Goal: Information Seeking & Learning: Learn about a topic

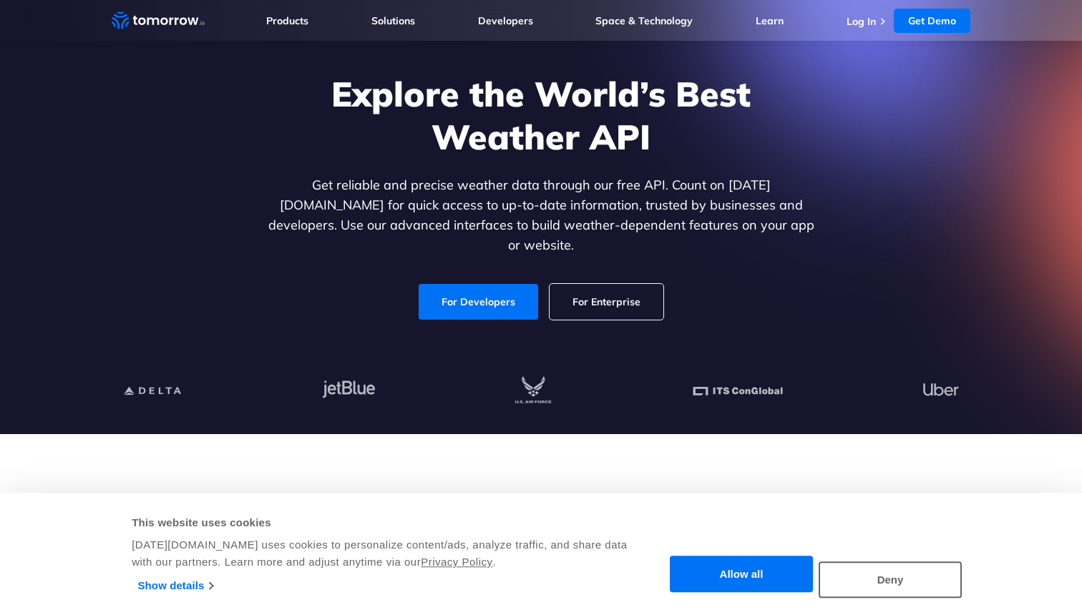
scroll to position [136, 0]
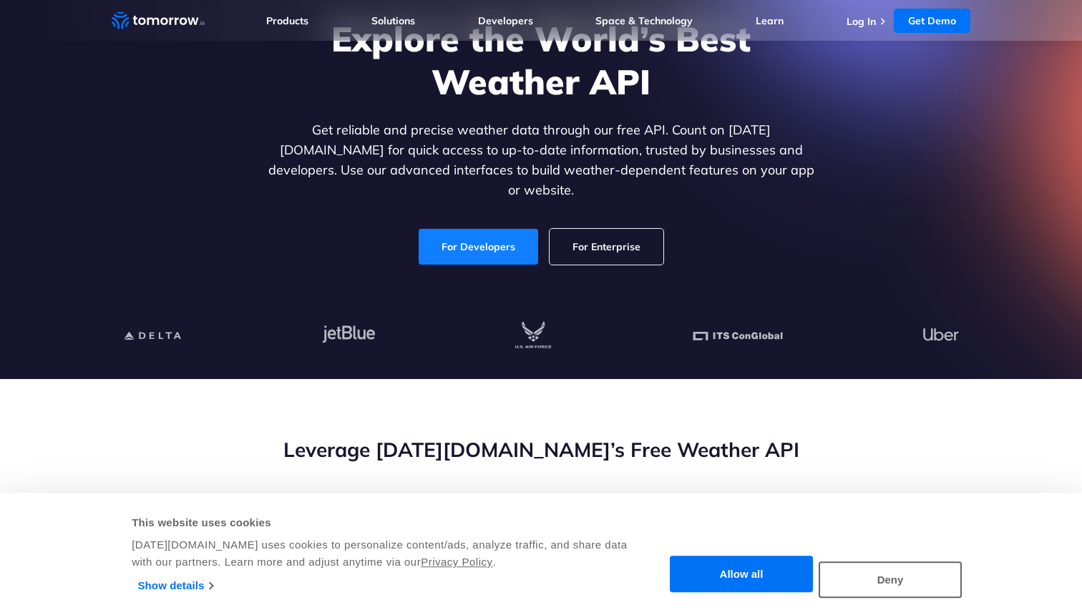
click at [461, 239] on link "For Developers" at bounding box center [479, 247] width 120 height 36
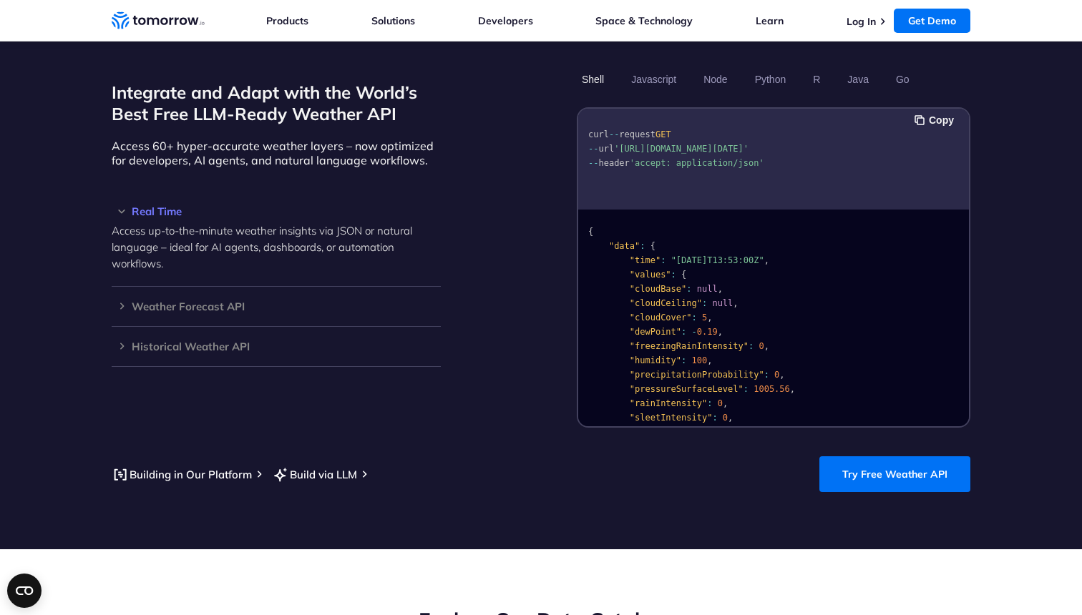
scroll to position [1254, 0]
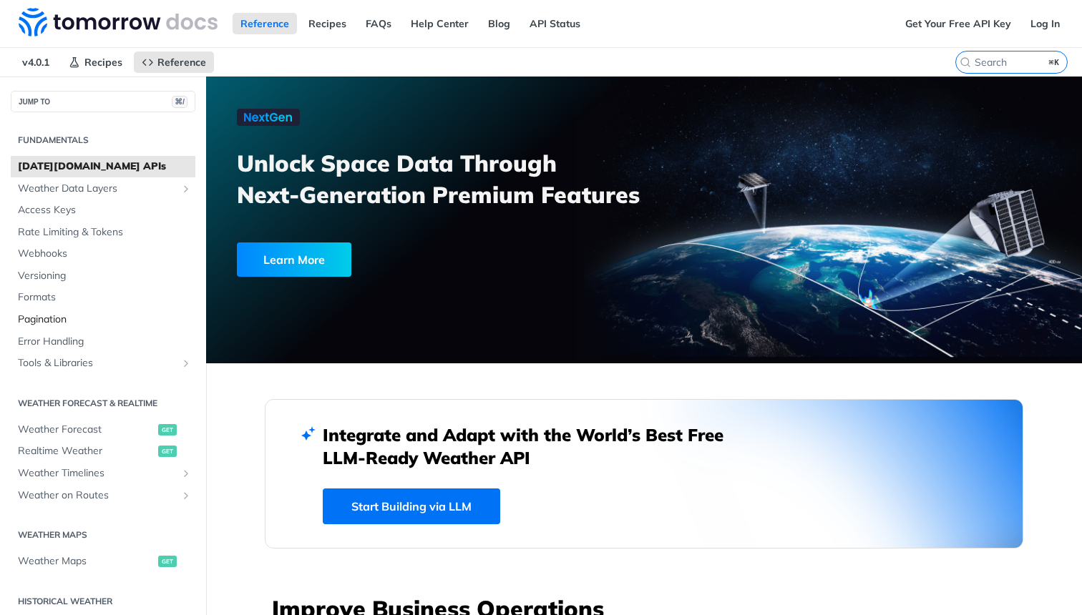
scroll to position [88, 0]
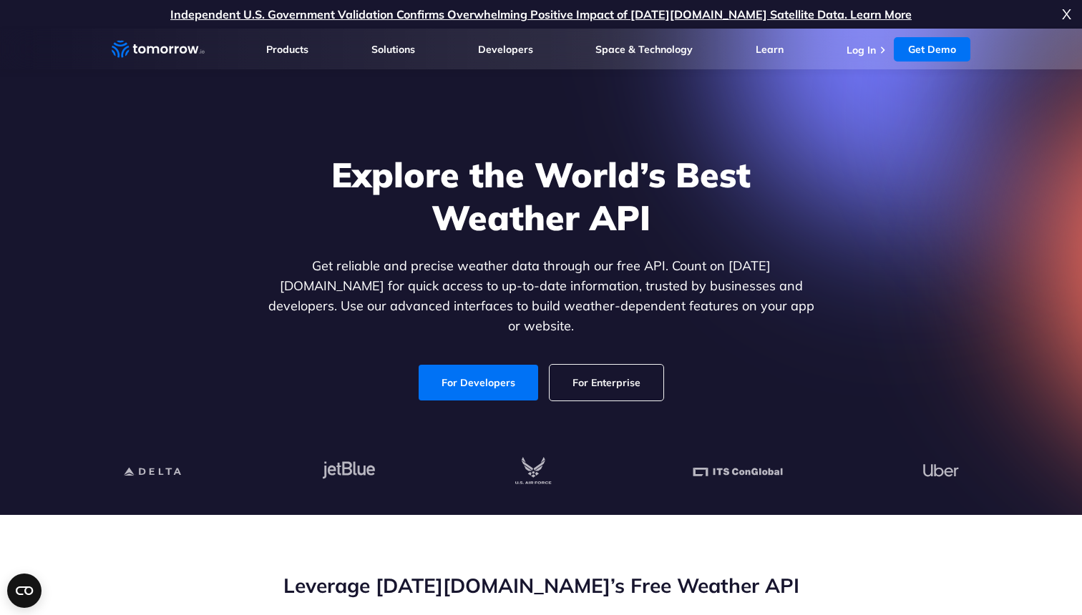
click at [611, 365] on link "For Enterprise" at bounding box center [607, 383] width 114 height 36
click at [703, 273] on p "Get reliable and precise weather data through our free API. Count on Tomorrow.i…" at bounding box center [541, 296] width 552 height 80
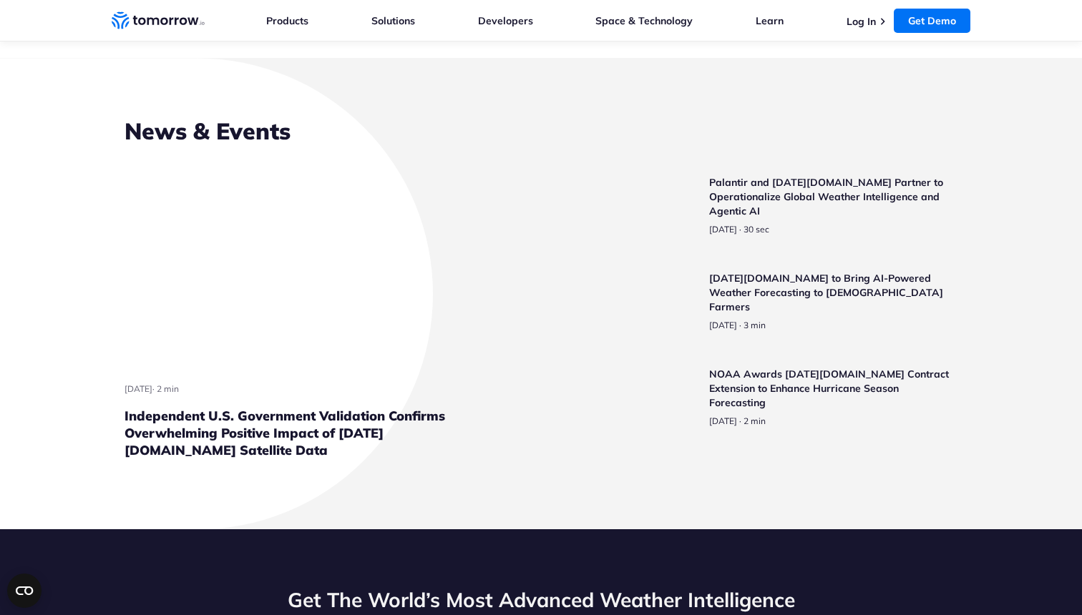
scroll to position [3500, 0]
